Goal: Navigation & Orientation: Find specific page/section

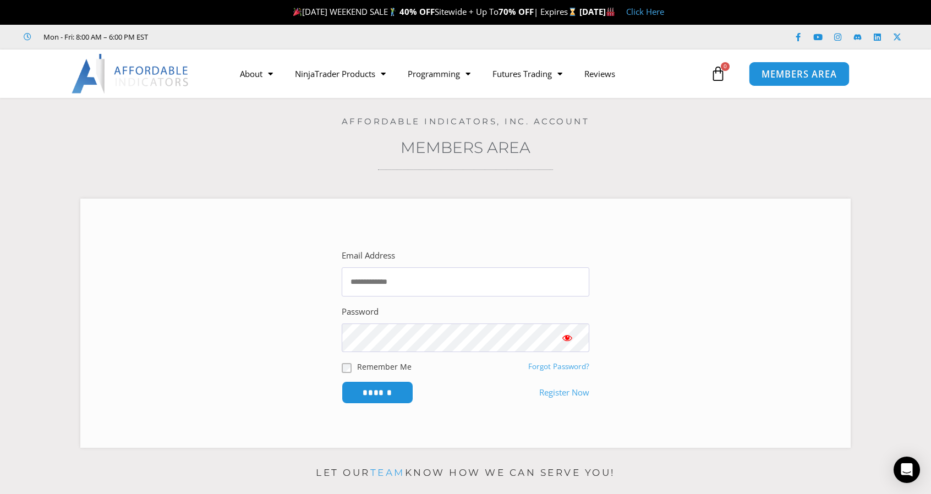
click at [785, 72] on span "MEMBERS AREA" at bounding box center [799, 73] width 75 height 9
click at [786, 78] on span "MEMBERS AREA" at bounding box center [799, 73] width 75 height 9
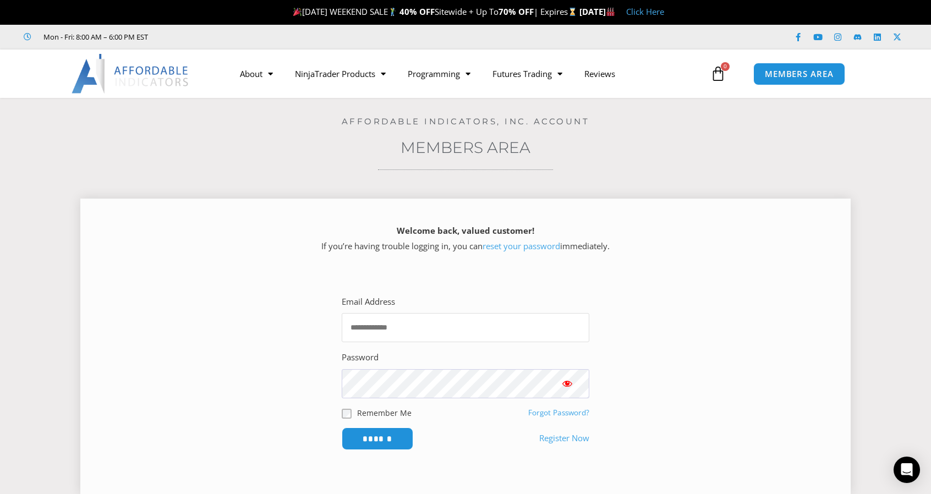
click at [442, 326] on input "Email Address" at bounding box center [466, 327] width 248 height 29
type input "**********"
click at [384, 435] on input "******" at bounding box center [377, 439] width 75 height 24
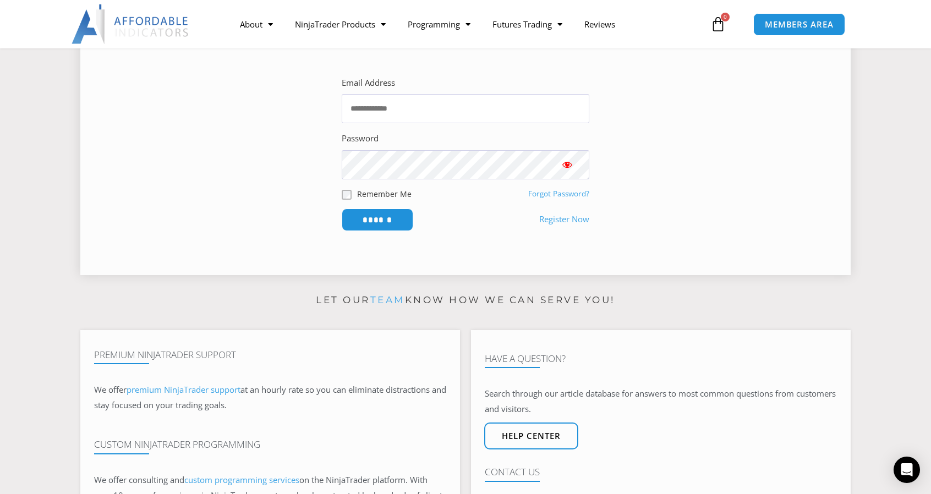
scroll to position [220, 0]
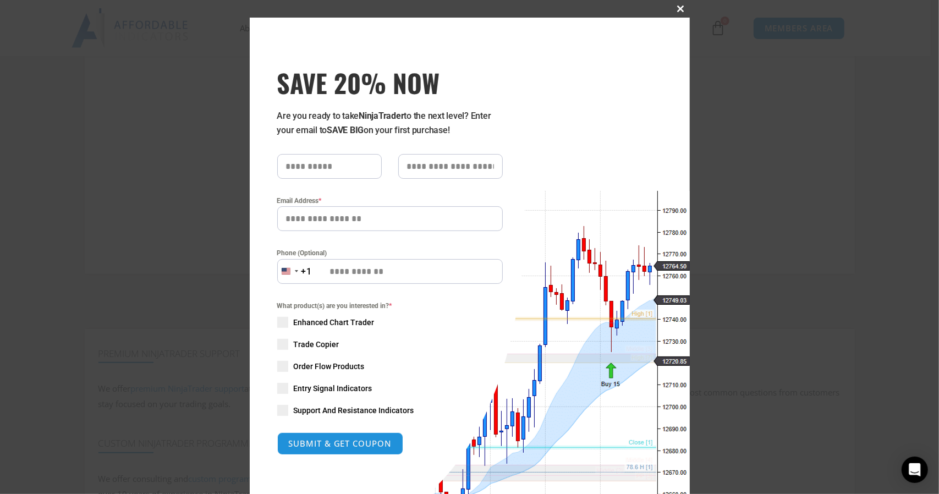
click at [679, 9] on span at bounding box center [681, 9] width 18 height 7
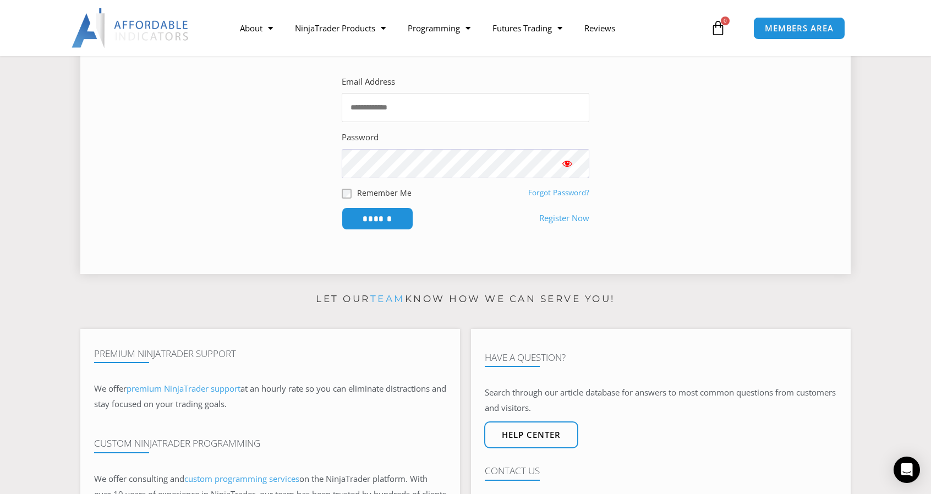
click at [395, 107] on input "Email Address" at bounding box center [466, 107] width 248 height 29
type input "**********"
click at [385, 146] on div "Password" at bounding box center [466, 154] width 248 height 48
click at [388, 214] on input "******" at bounding box center [377, 219] width 75 height 24
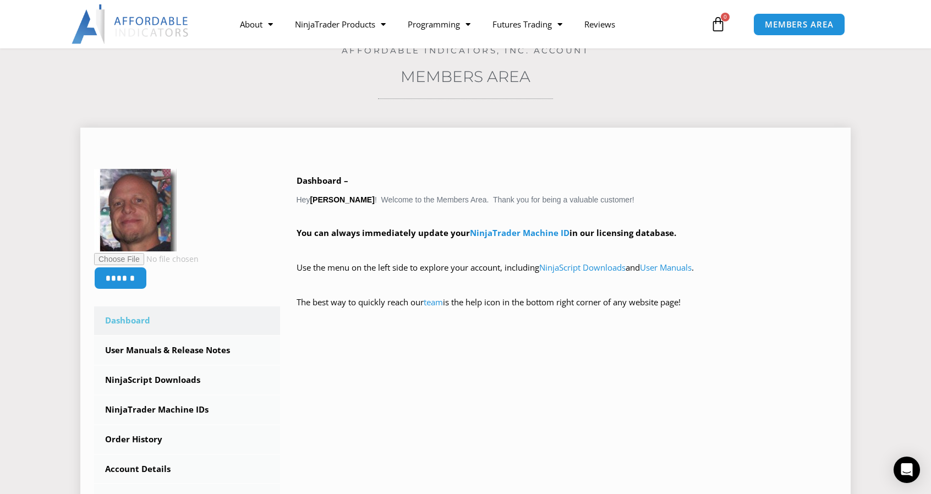
scroll to position [165, 0]
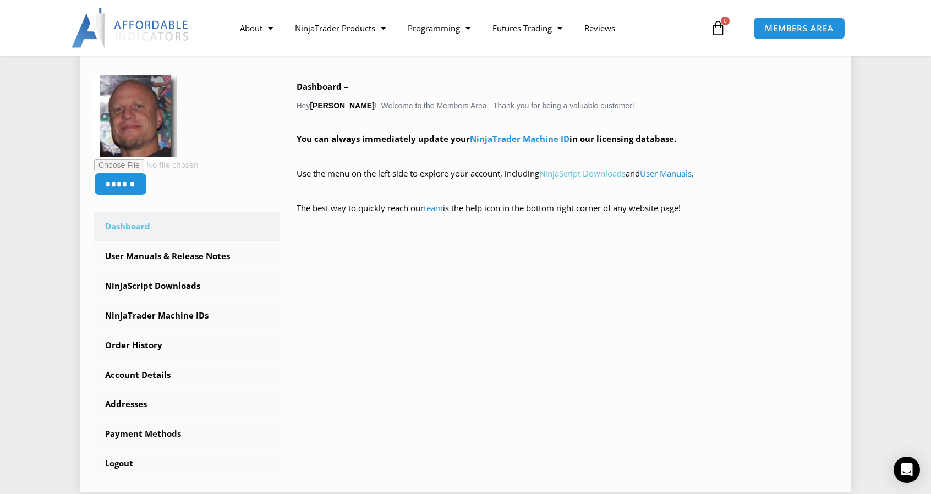
click at [605, 173] on link "NinjaScript Downloads" at bounding box center [582, 173] width 86 height 11
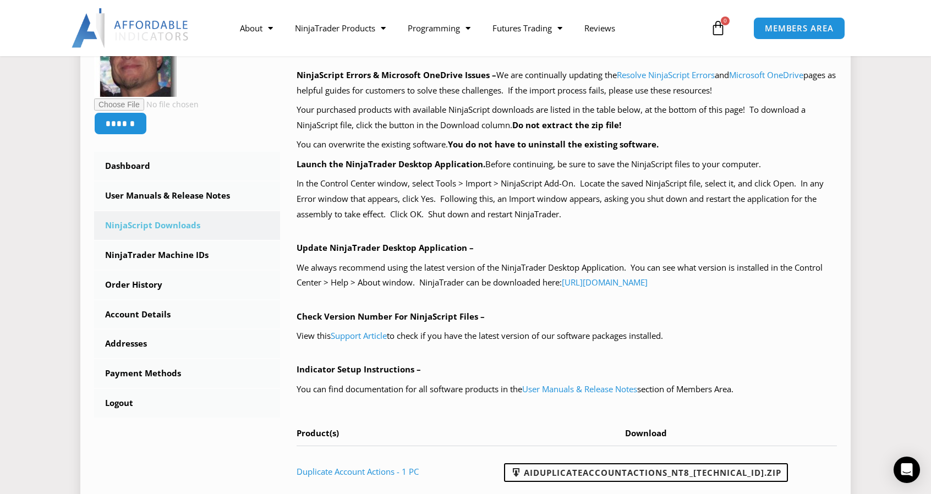
scroll to position [220, 0]
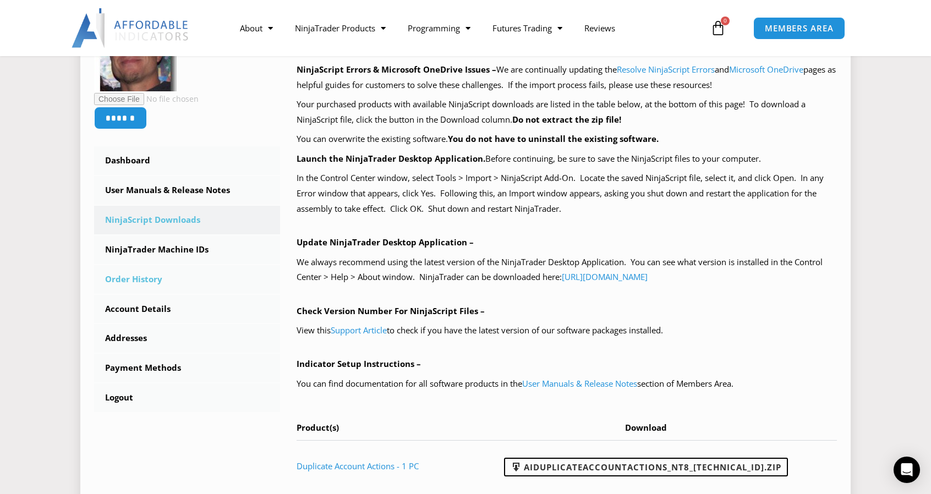
click at [149, 282] on link "Order History" at bounding box center [187, 279] width 186 height 29
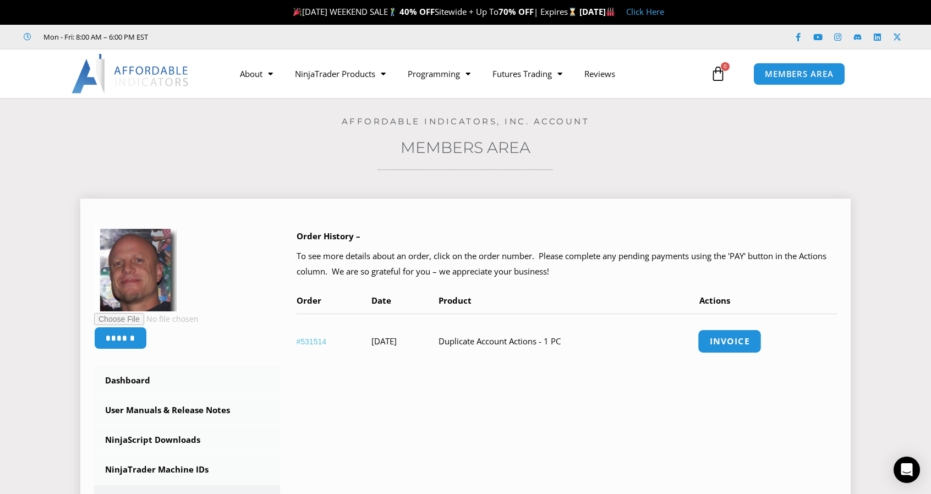
click at [743, 344] on link "Invoice" at bounding box center [730, 342] width 64 height 24
click at [147, 73] on img at bounding box center [131, 74] width 118 height 40
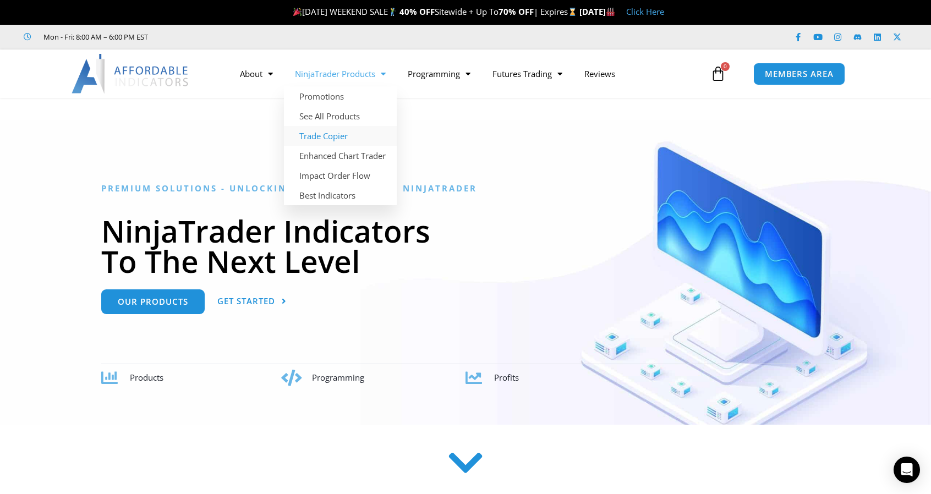
click at [333, 134] on link "Trade Copier" at bounding box center [340, 136] width 113 height 20
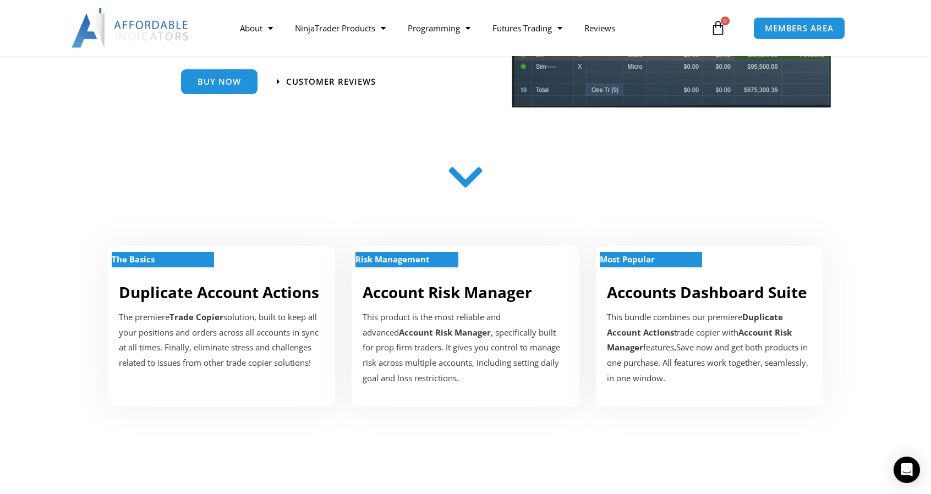
scroll to position [275, 0]
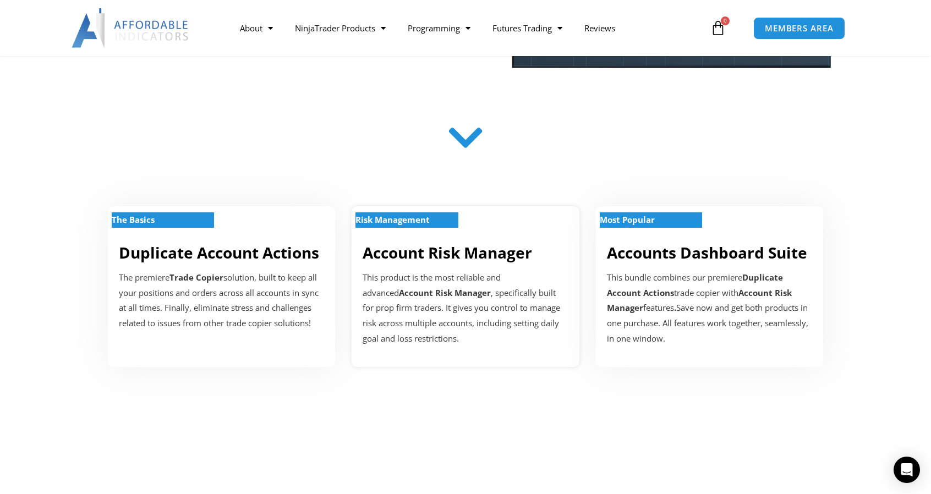
click at [422, 221] on strong "Risk Management" at bounding box center [392, 219] width 74 height 11
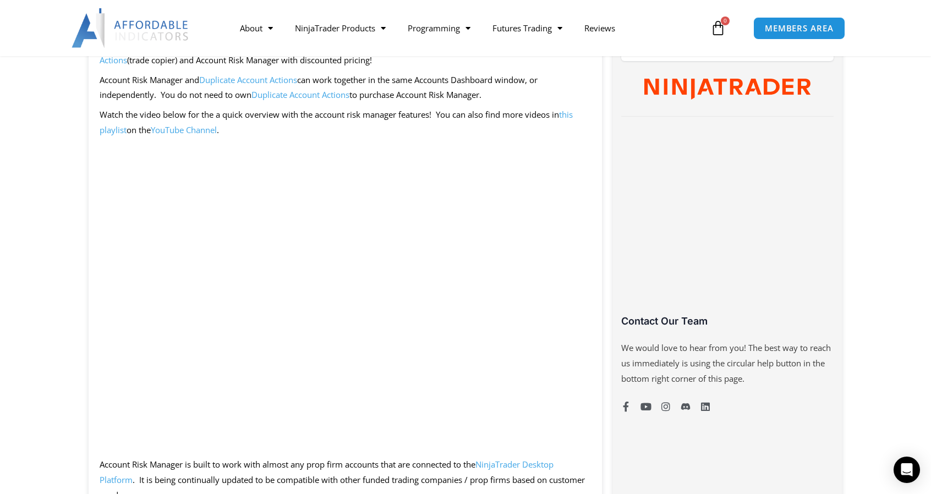
scroll to position [550, 0]
